Goal: Find specific page/section: Find specific page/section

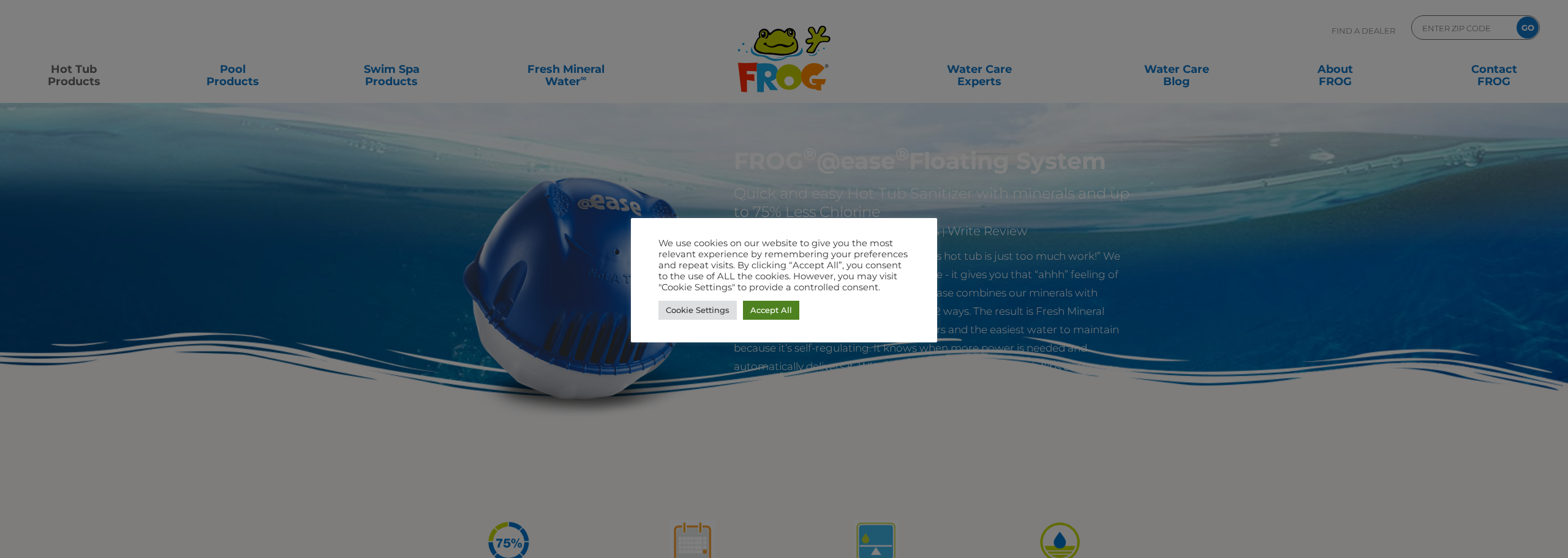
click at [762, 307] on link "Accept All" at bounding box center [771, 310] width 56 height 19
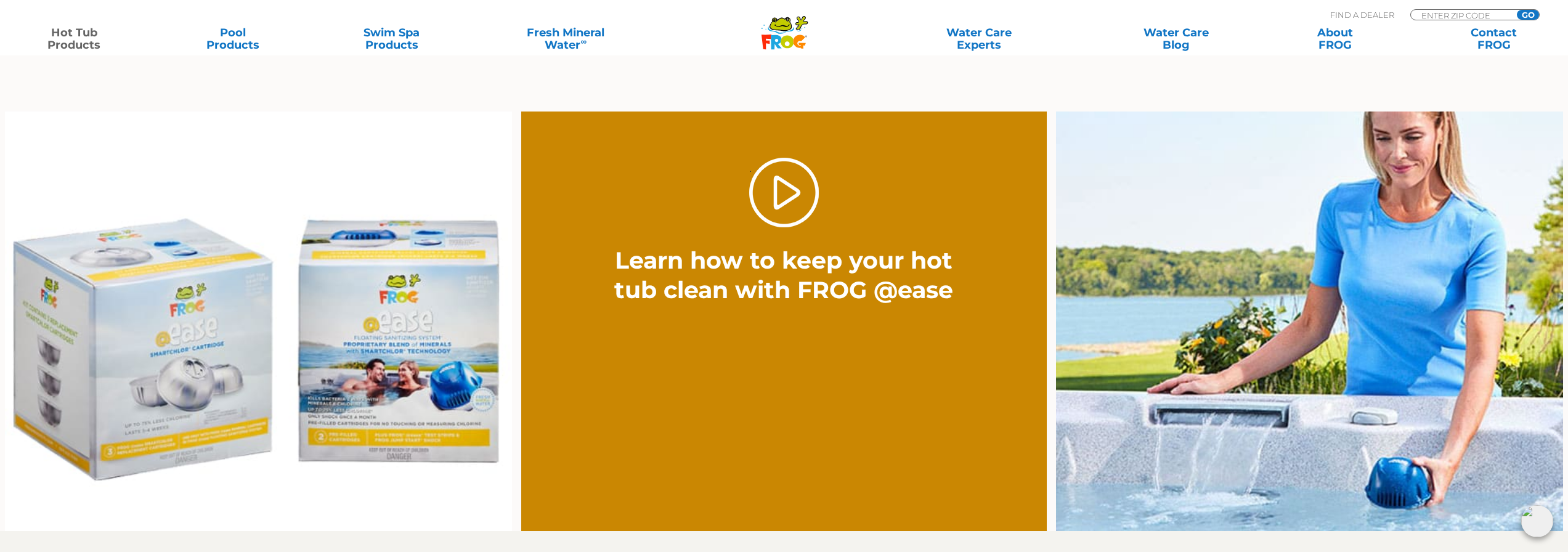
scroll to position [924, 0]
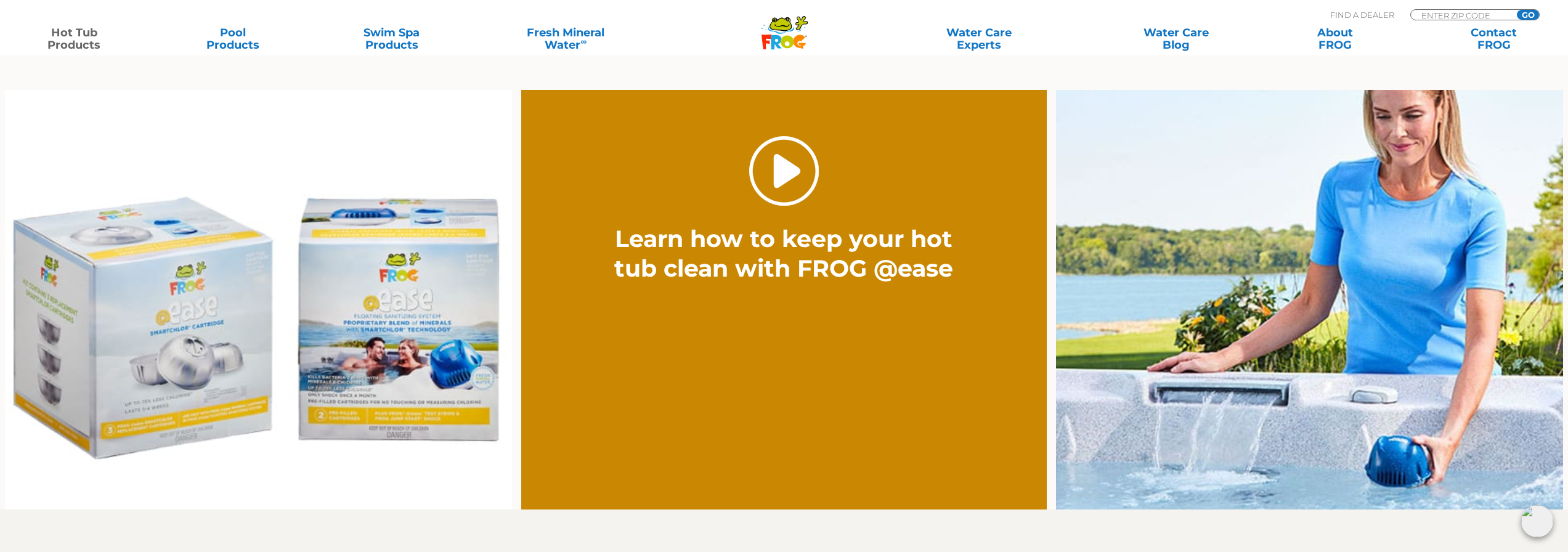
click at [797, 154] on link "." at bounding box center [784, 171] width 69 height 69
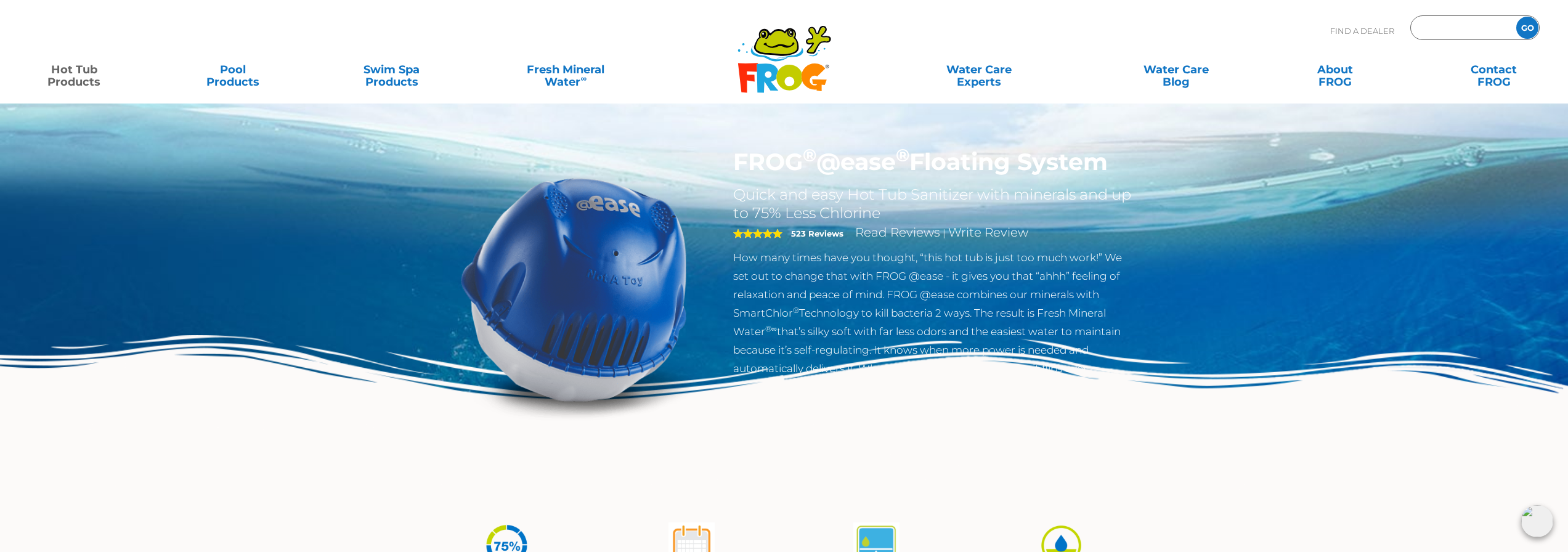
click at [1432, 32] on input "Zip Code Form" at bounding box center [1462, 28] width 83 height 18
type input "43512"
click at [1517, 16] on input "GO" at bounding box center [1527, 27] width 22 height 22
click at [1527, 28] on input "GO" at bounding box center [1527, 27] width 22 height 22
